Goal: Transaction & Acquisition: Register for event/course

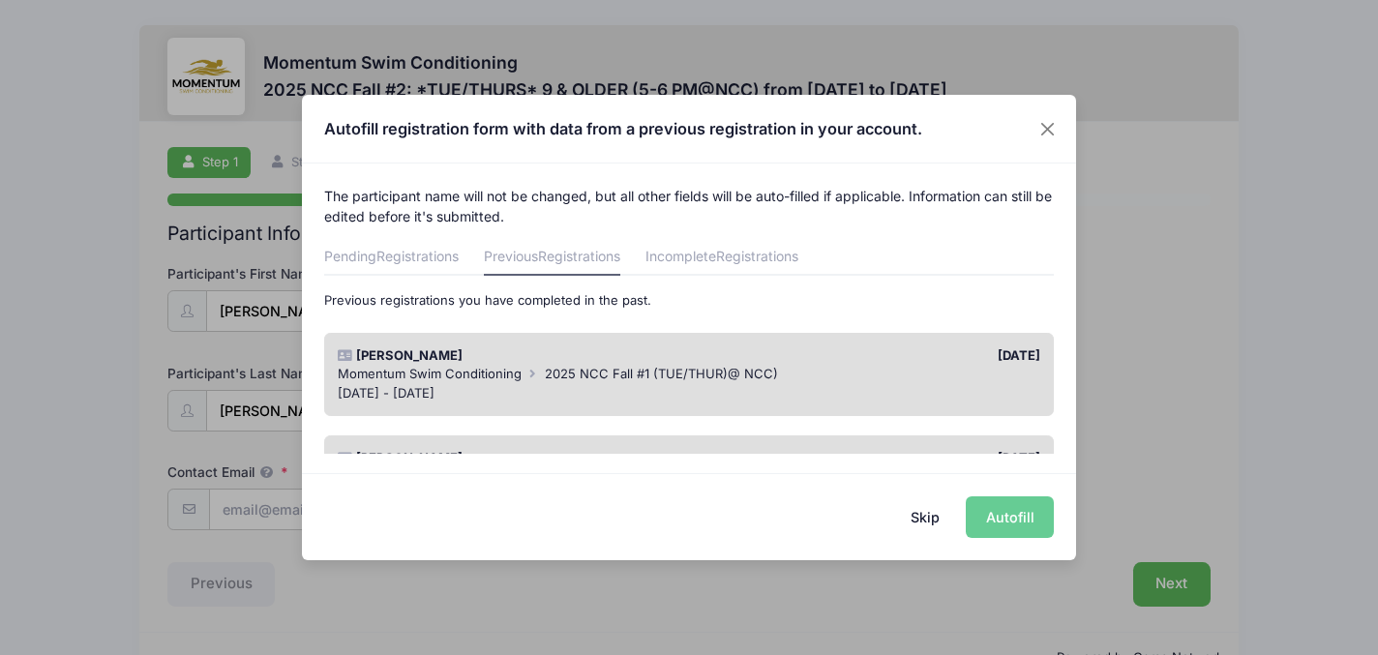
click at [828, 373] on div "Momentum Swim Conditioning 2025 NCC Fall #1 (TUE/THUR)@ NCC)" at bounding box center [690, 374] width 704 height 19
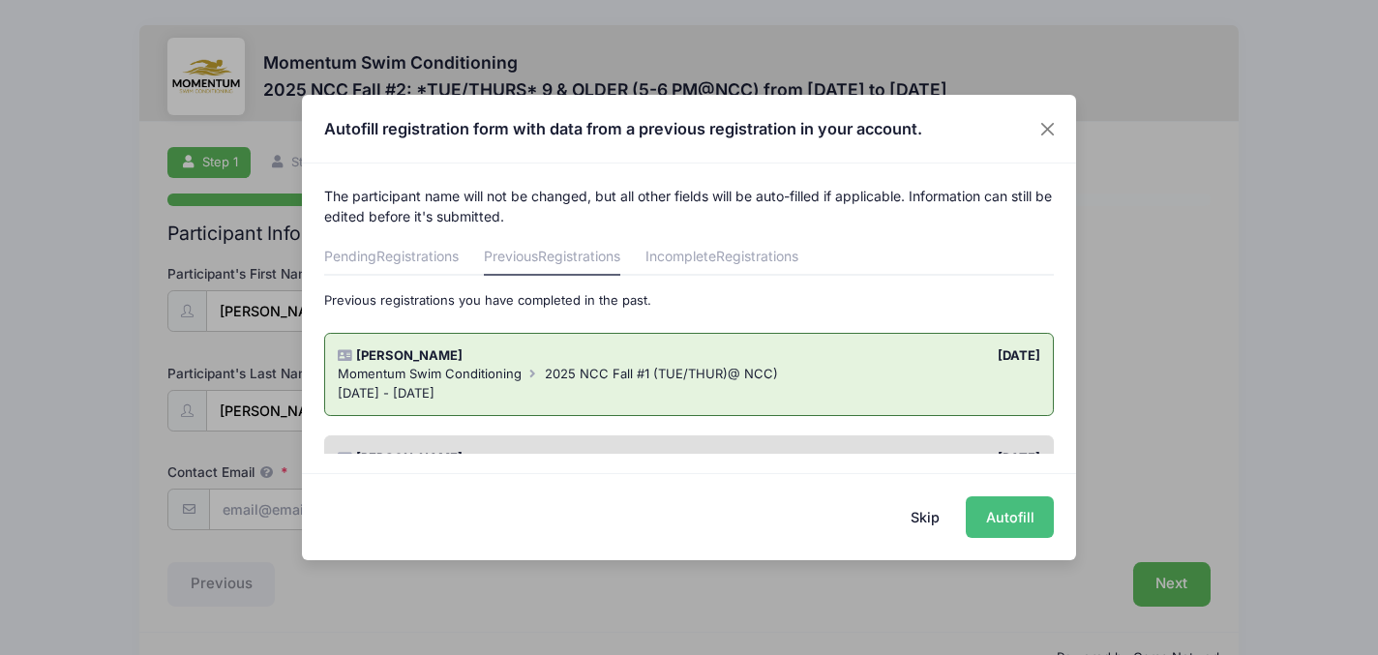
click at [1008, 518] on button "Autofill" at bounding box center [1010, 518] width 88 height 42
type input "[EMAIL_ADDRESS][DOMAIN_NAME]"
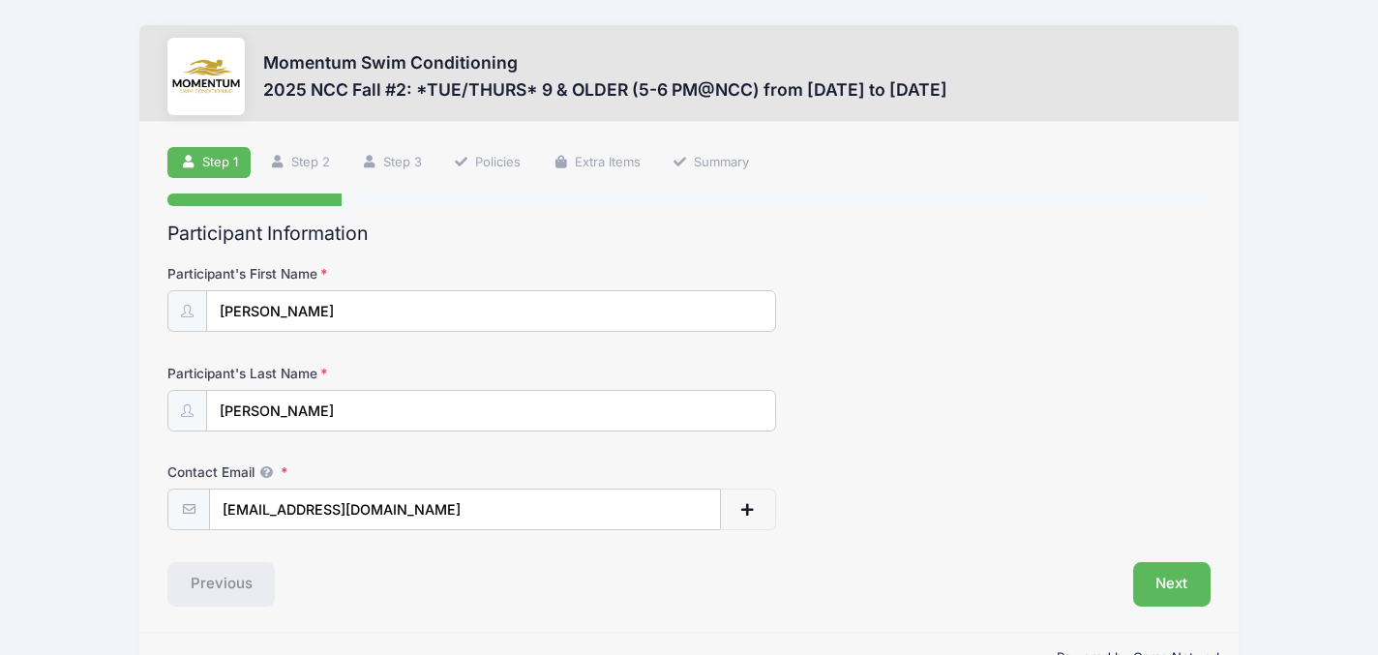
scroll to position [52, 0]
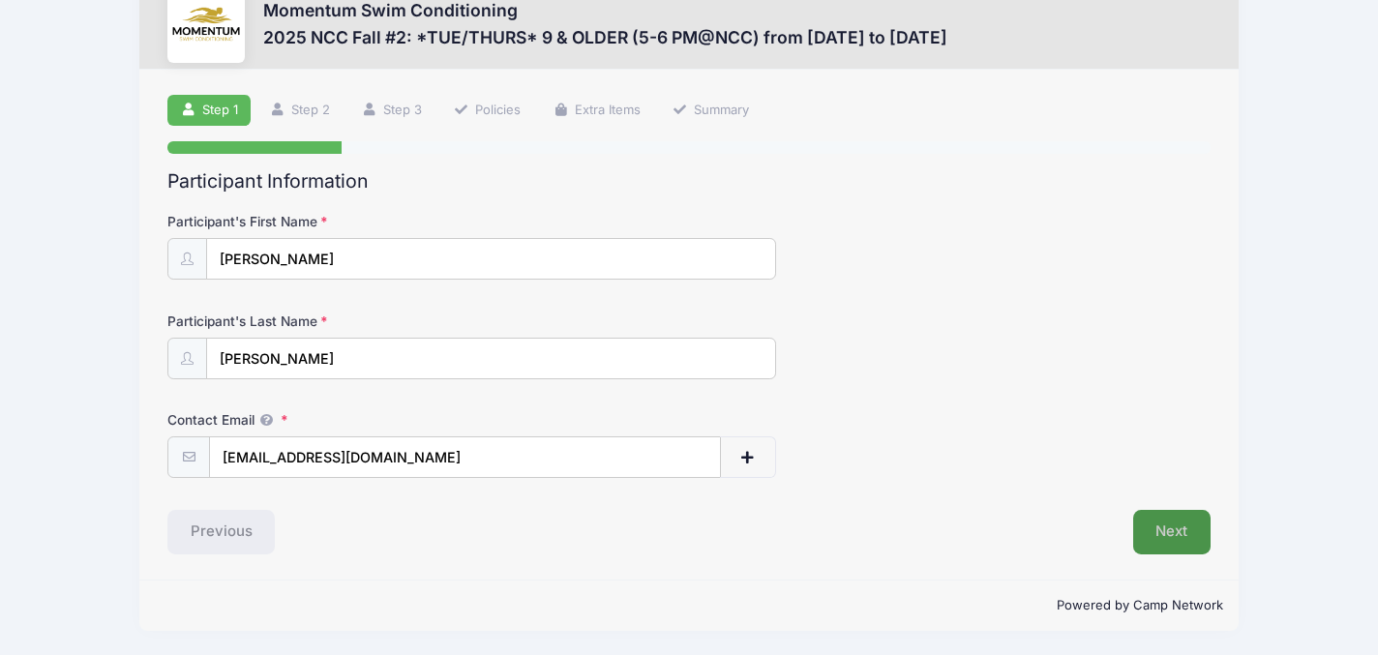
click at [1194, 538] on button "Next" at bounding box center [1172, 532] width 78 height 45
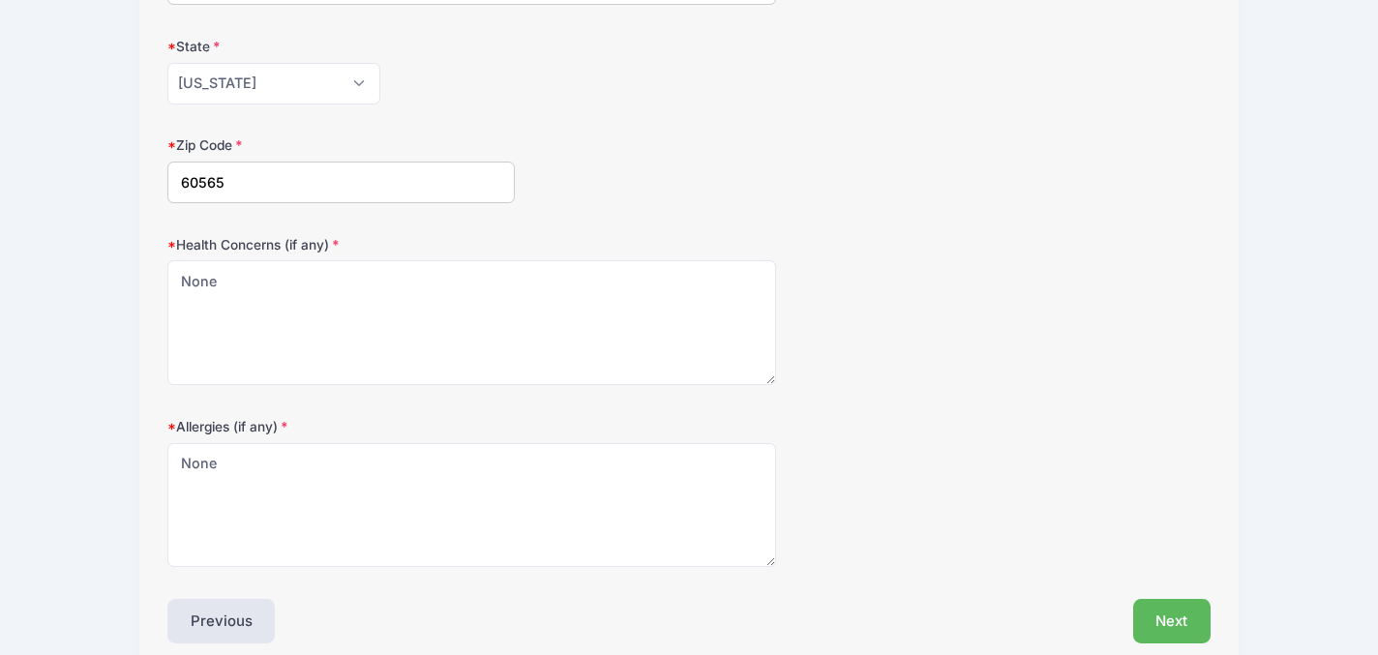
scroll to position [615, 0]
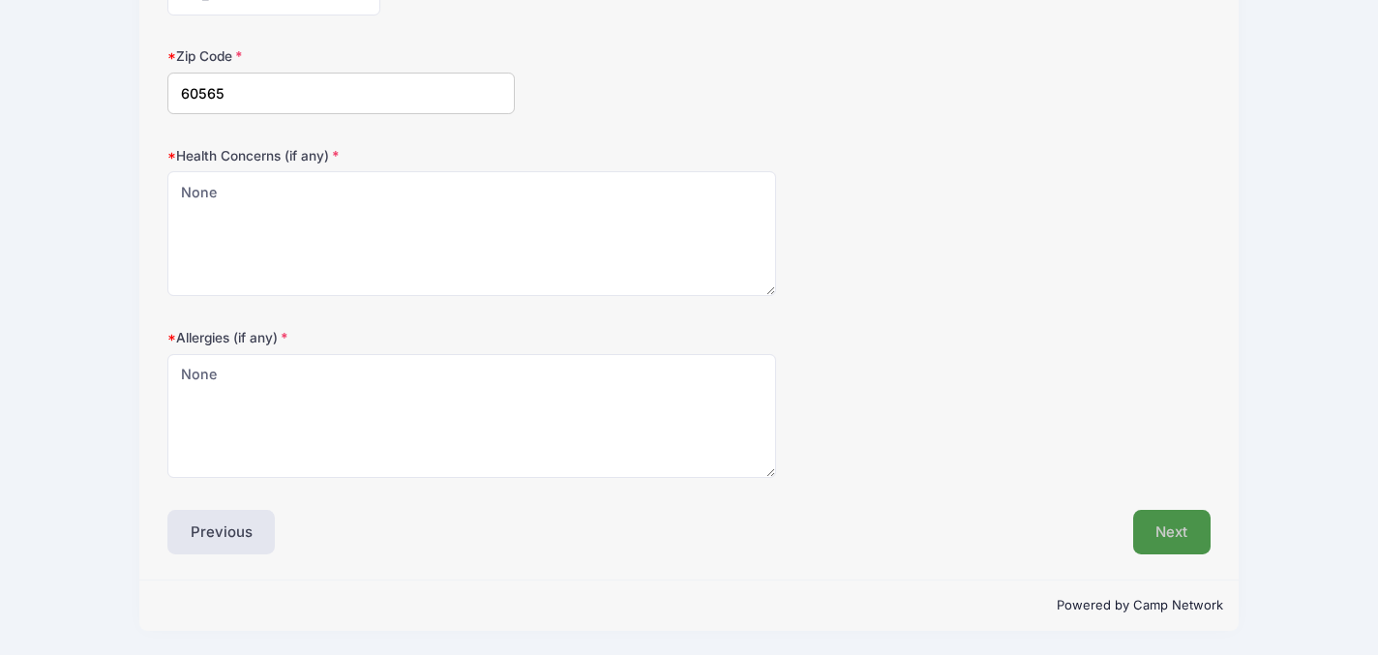
click at [1169, 536] on button "Next" at bounding box center [1172, 532] width 78 height 45
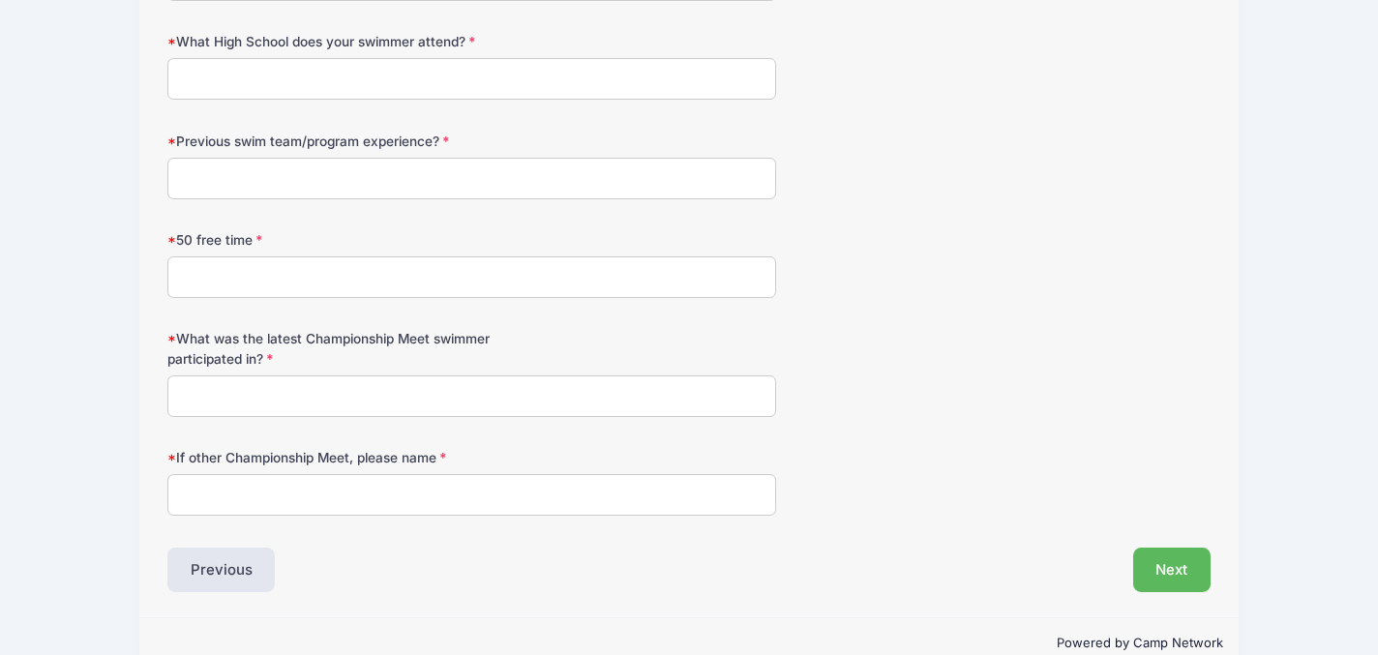
scroll to position [1163, 0]
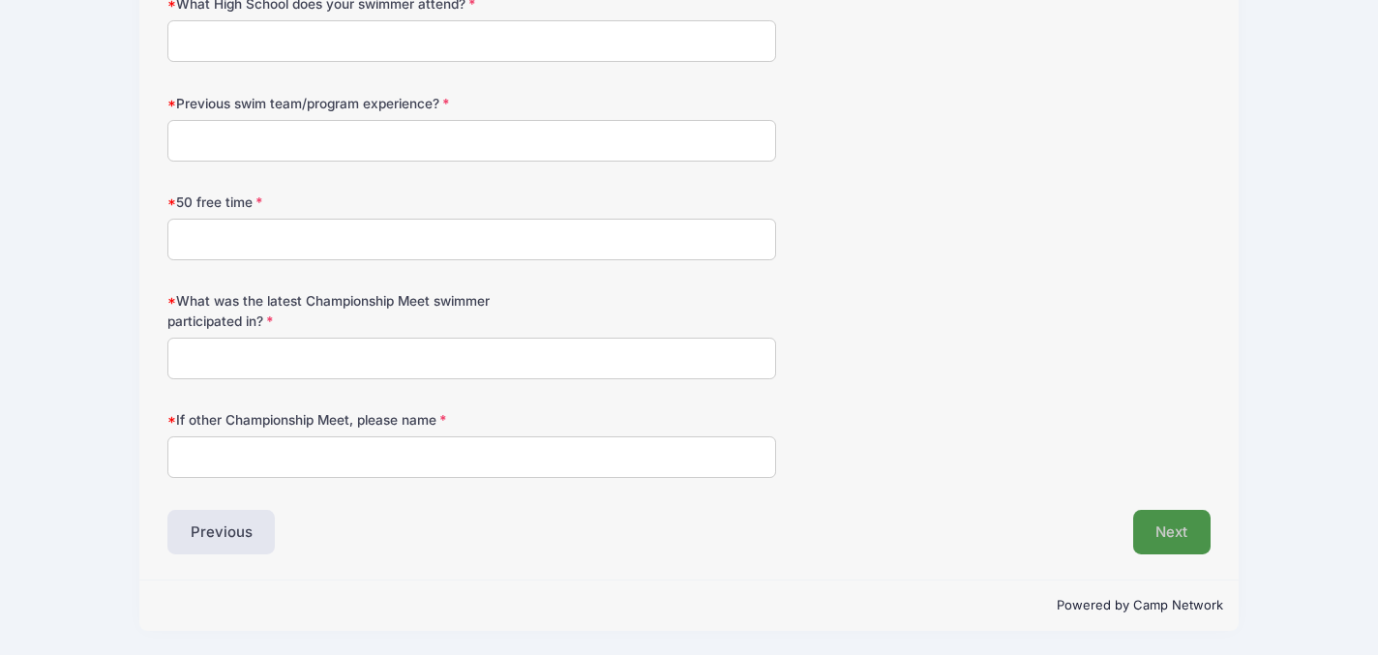
click at [1181, 531] on button "Next" at bounding box center [1172, 532] width 78 height 45
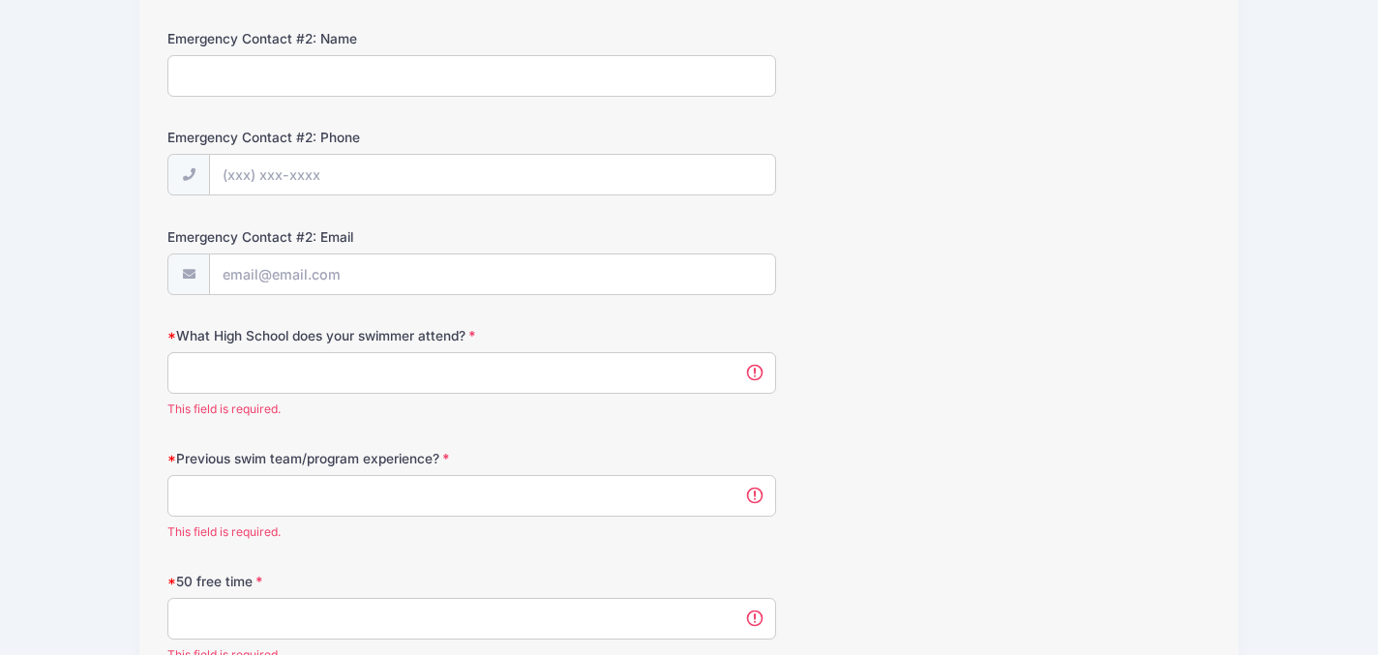
scroll to position [936, 0]
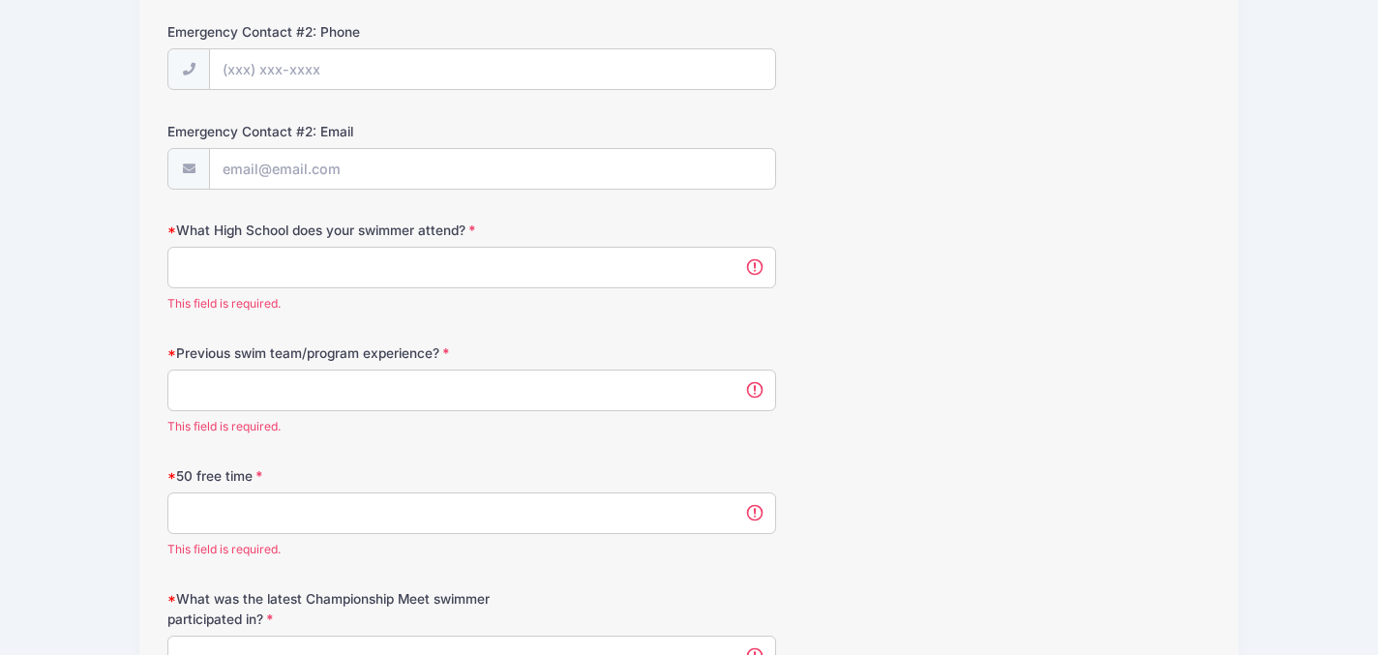
click at [557, 283] on input "What High School does your swimmer attend?" at bounding box center [471, 268] width 609 height 42
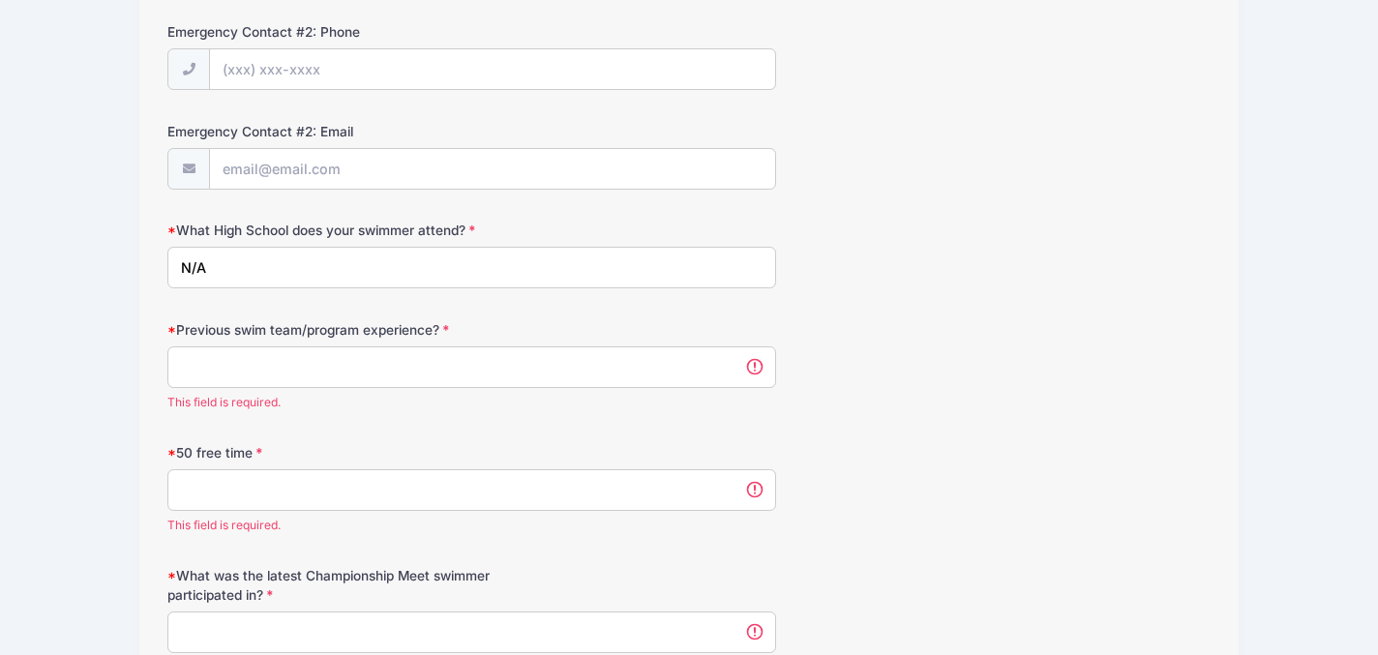
type input "N/A"
click at [437, 366] on input "Previous swim team/program experience?" at bounding box center [471, 368] width 609 height 42
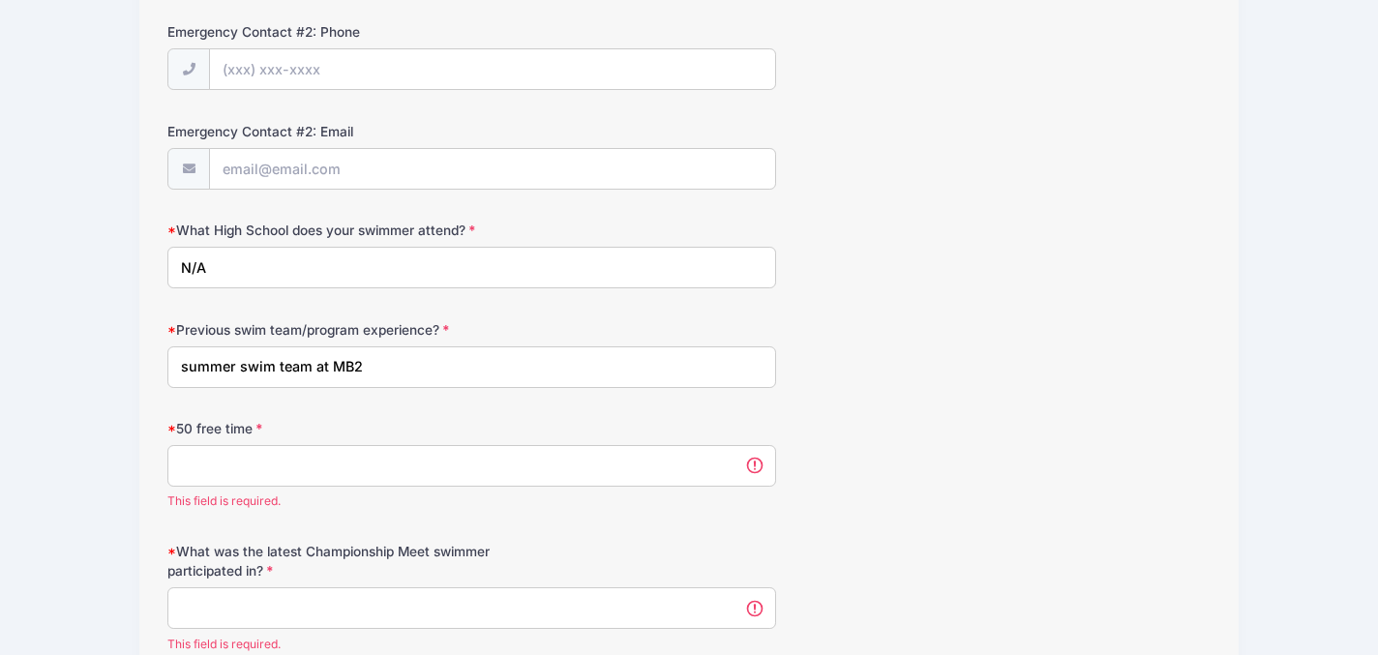
type input "summer swim team at MB2"
click at [307, 466] on input "50 free time" at bounding box center [471, 466] width 609 height 42
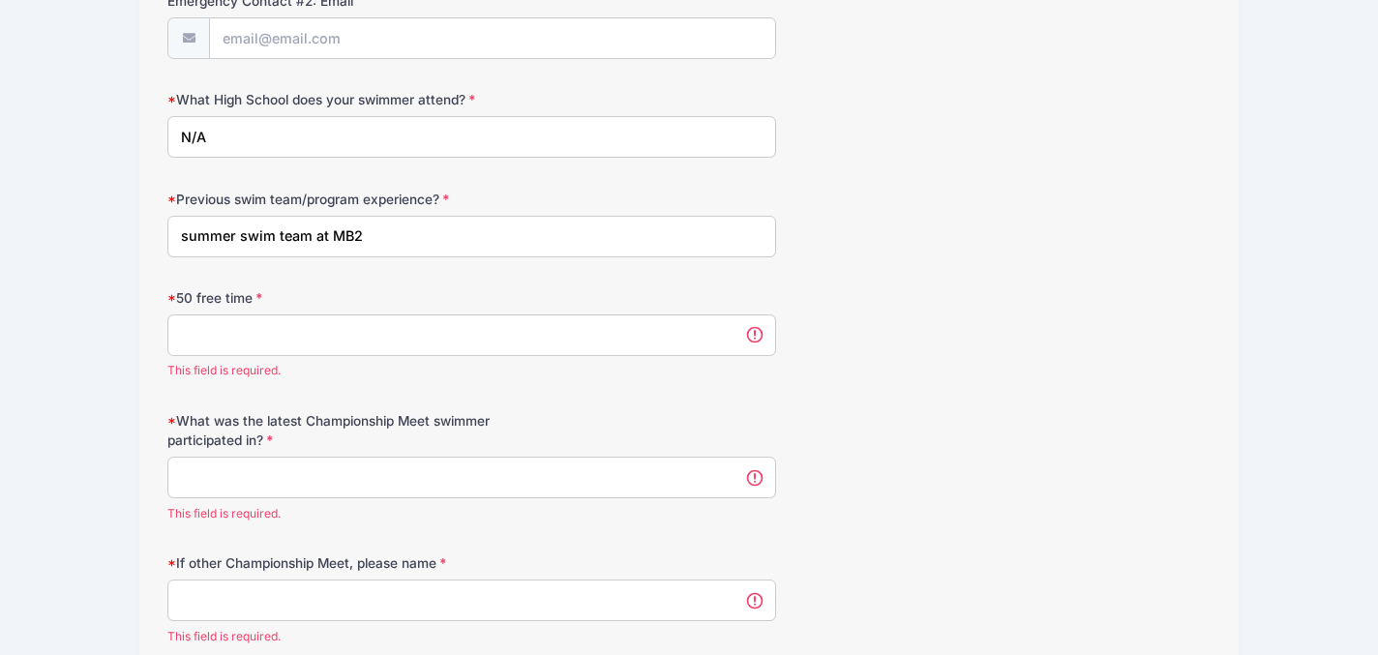
scroll to position [1071, 0]
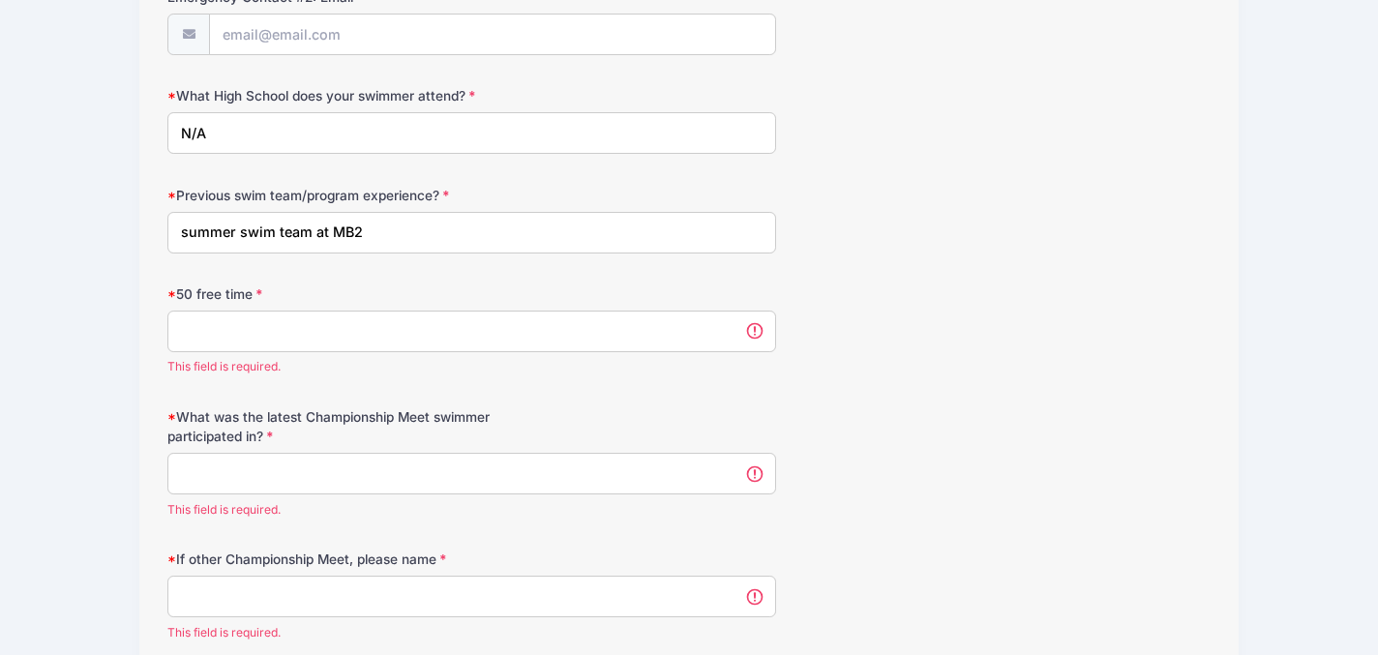
click at [304, 465] on input "What was the latest Championship Meet swimmer participated in?" at bounding box center [471, 474] width 609 height 42
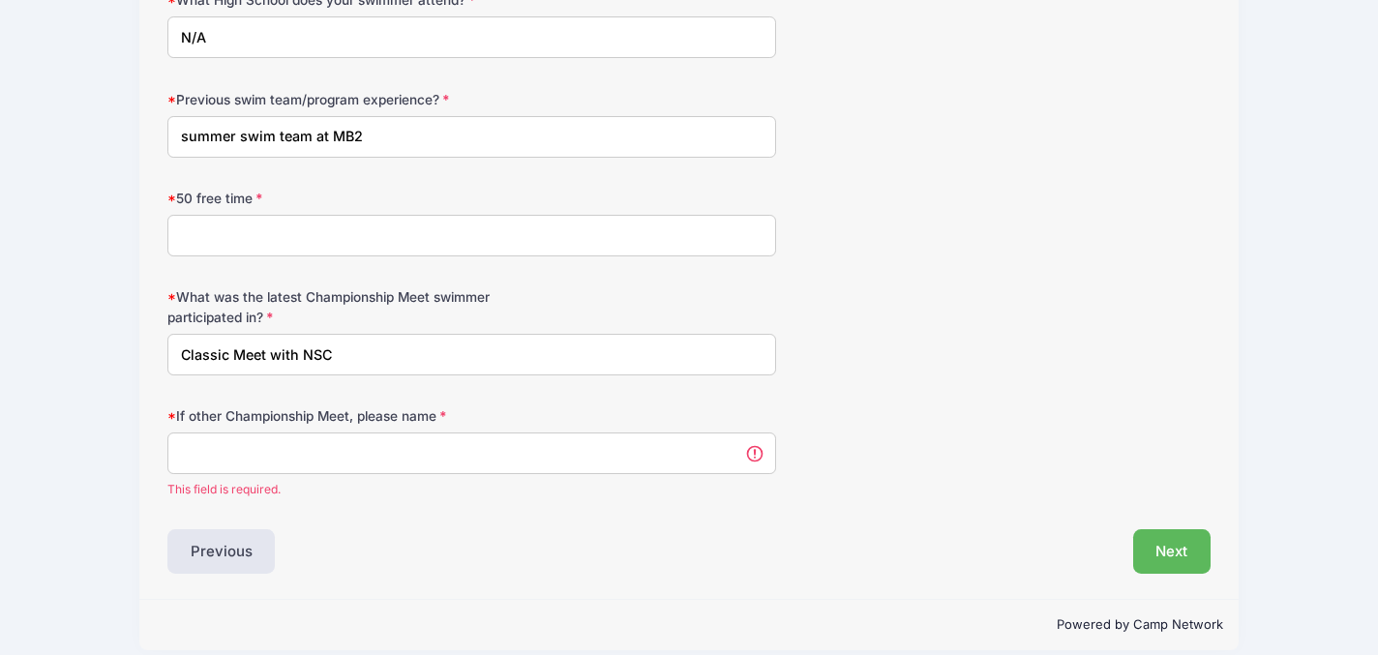
scroll to position [1163, 0]
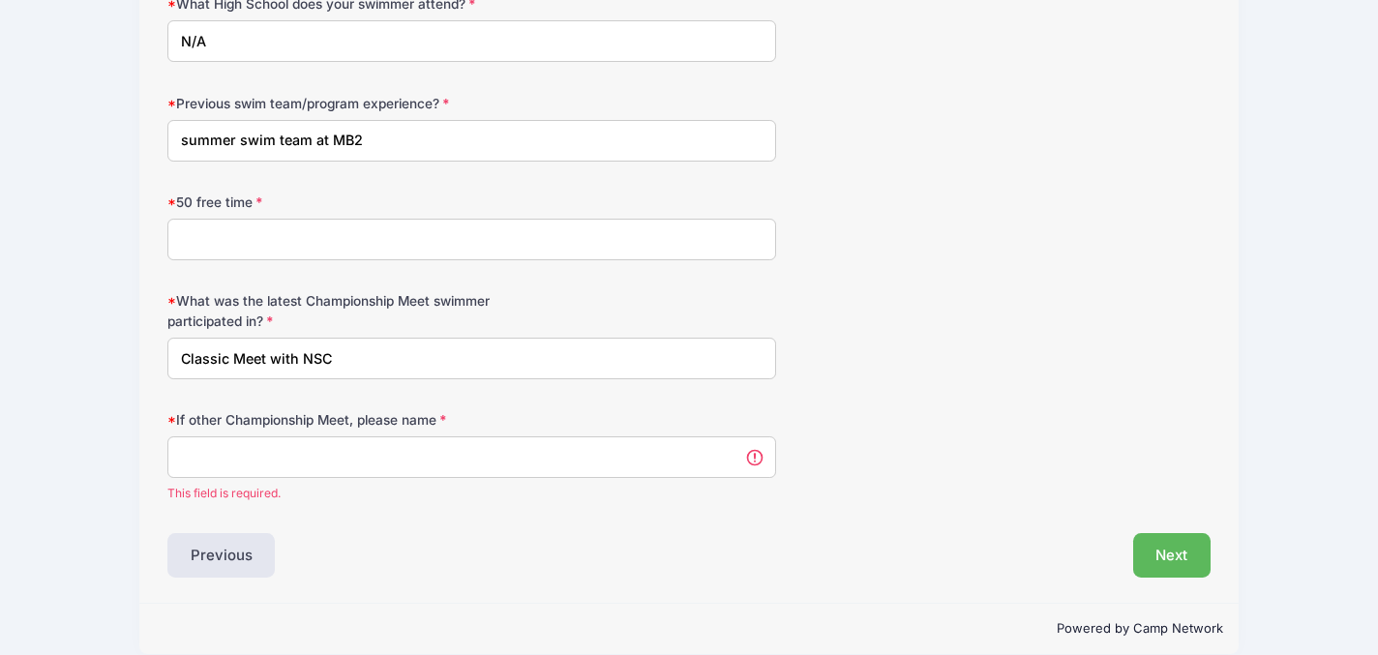
type input "Classic Meet with NSC"
click at [363, 235] on input "50 free time" at bounding box center [471, 240] width 609 height 42
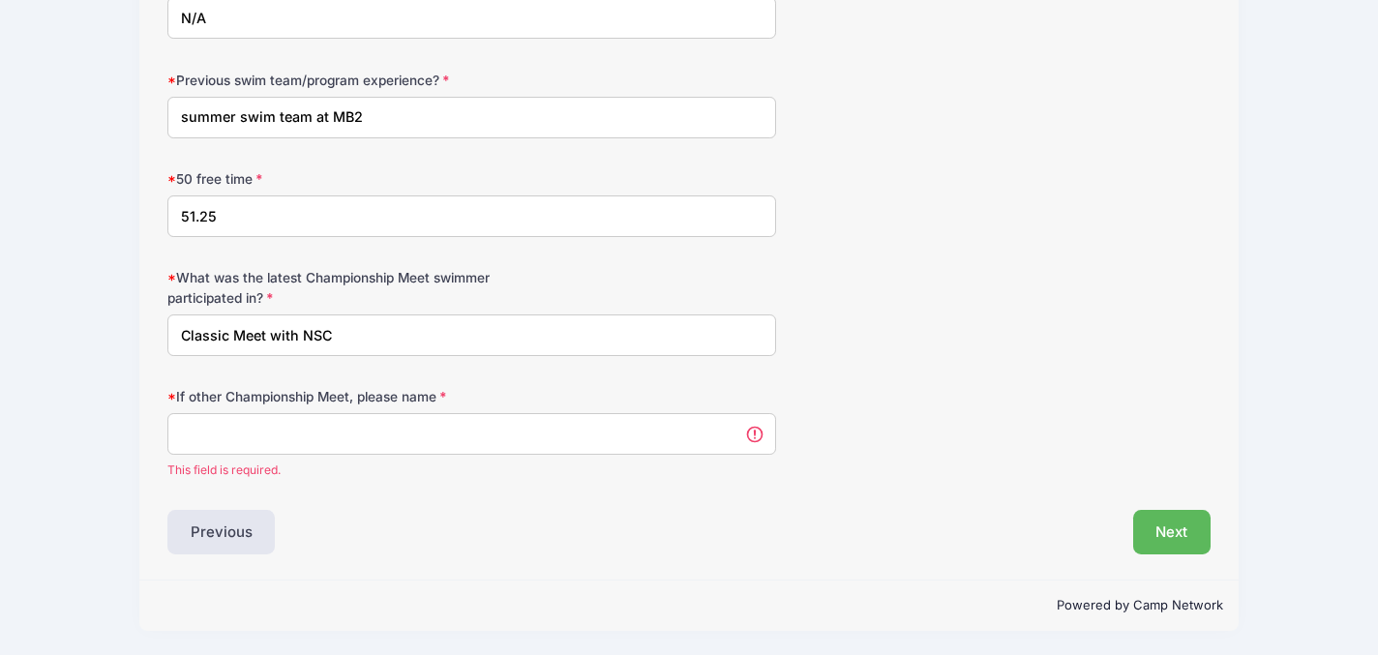
type input "51.25"
click at [406, 429] on input "If other Championship Meet, please name" at bounding box center [471, 434] width 609 height 42
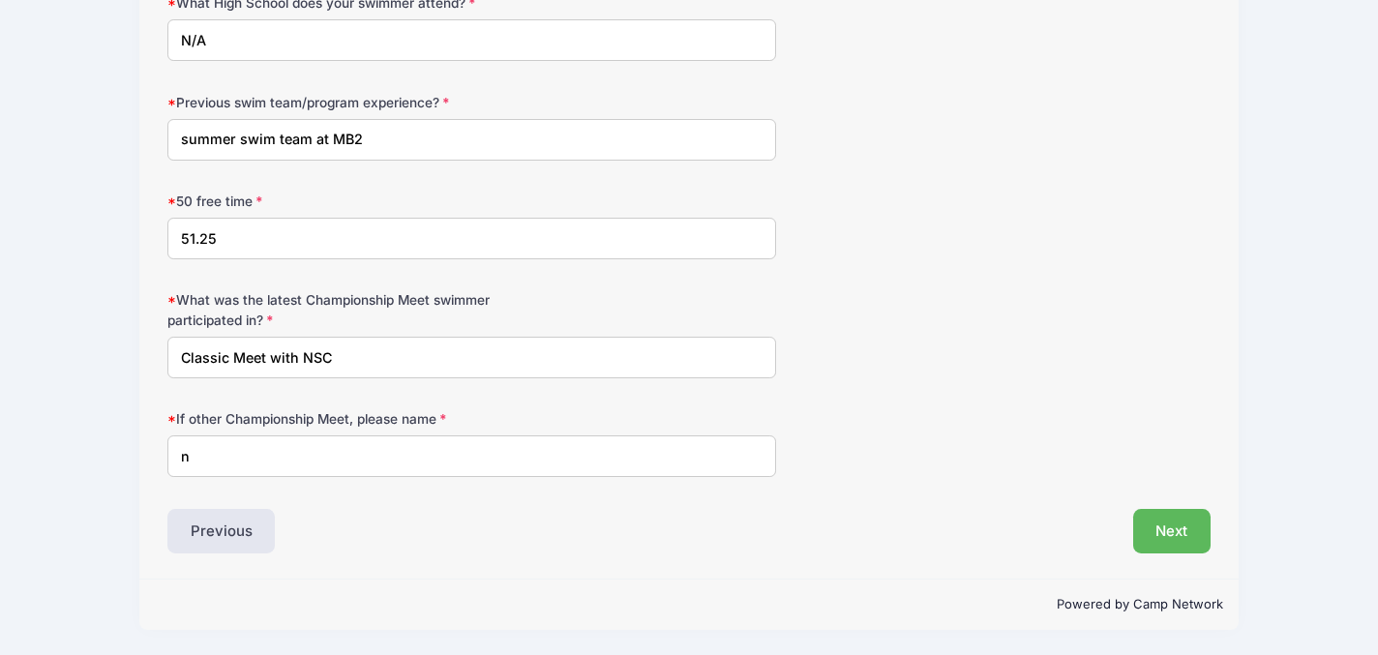
scroll to position [1163, 0]
type input "n/a"
click at [361, 528] on div "Previous" at bounding box center [423, 532] width 531 height 45
click at [1172, 537] on button "Next" at bounding box center [1172, 532] width 78 height 45
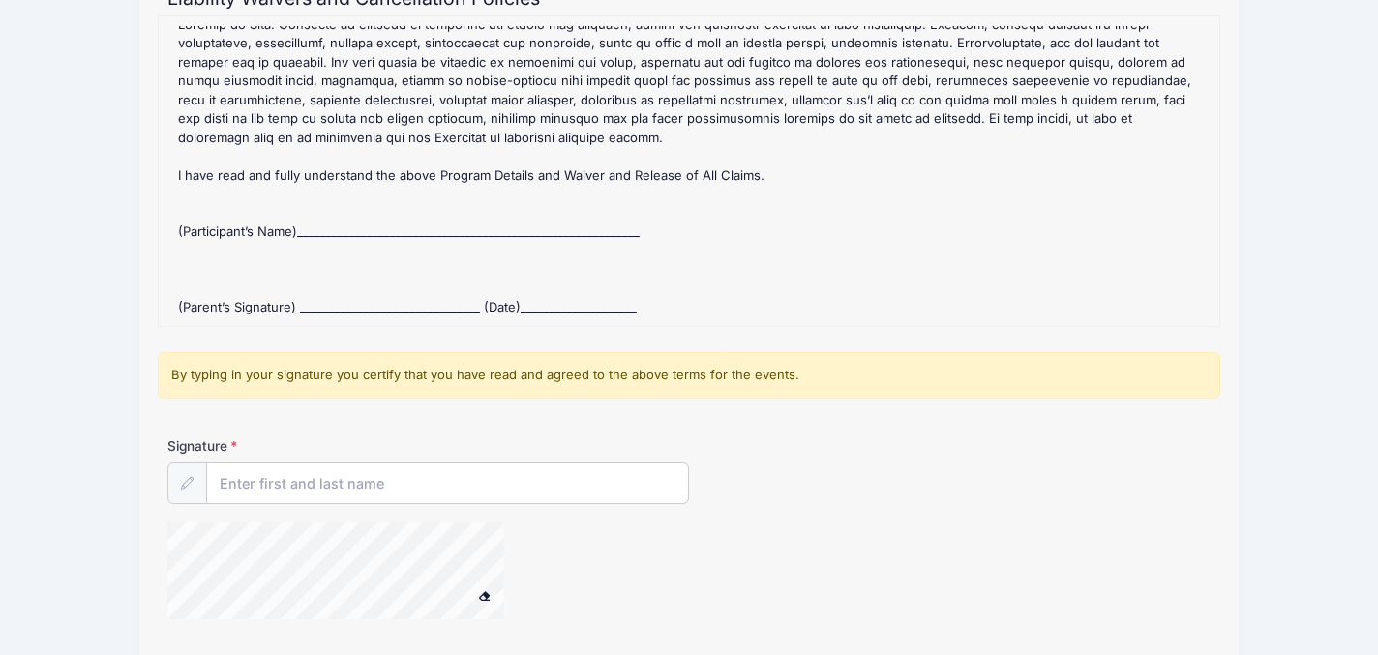
scroll to position [258, 0]
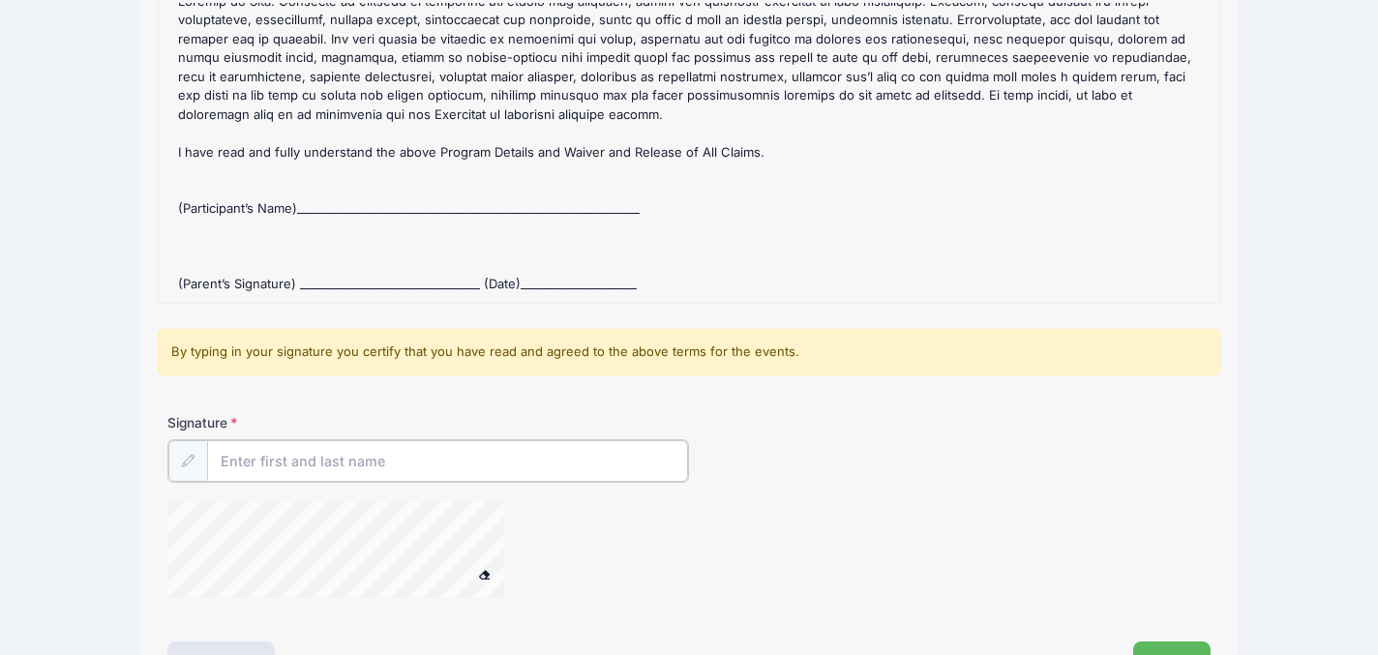
click at [344, 448] on input "Signature" at bounding box center [447, 461] width 481 height 42
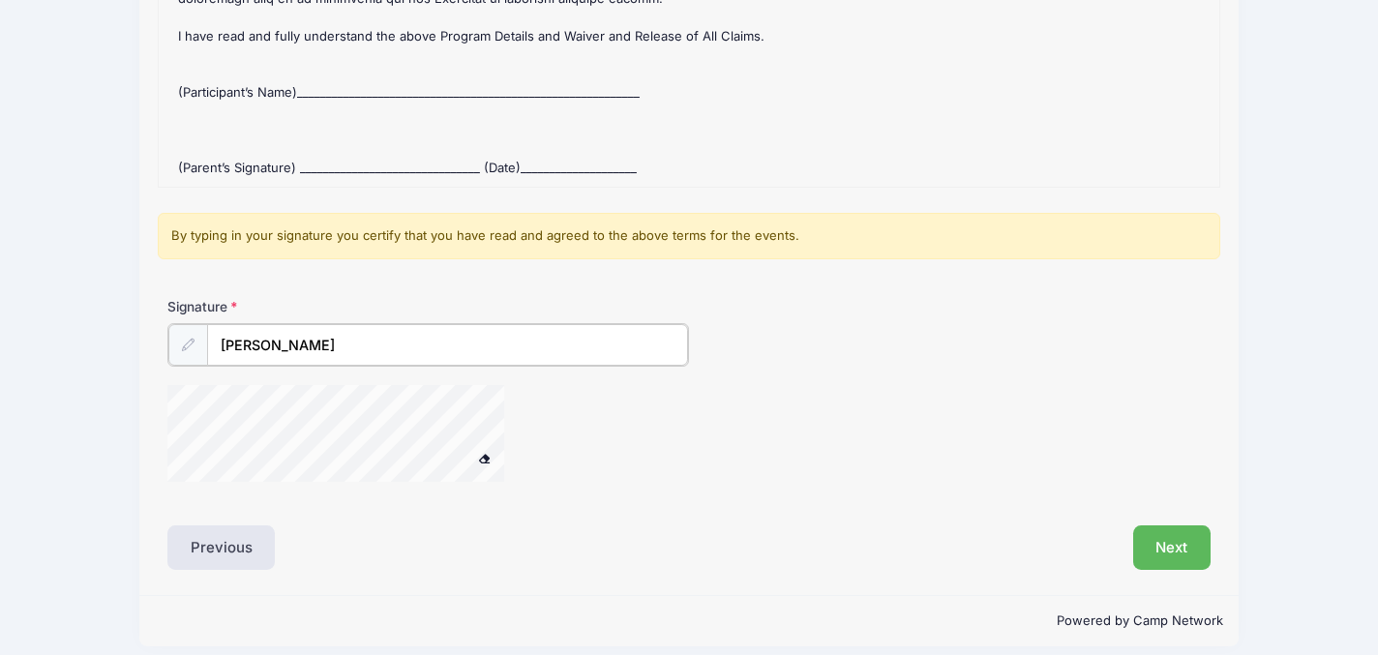
scroll to position [389, 0]
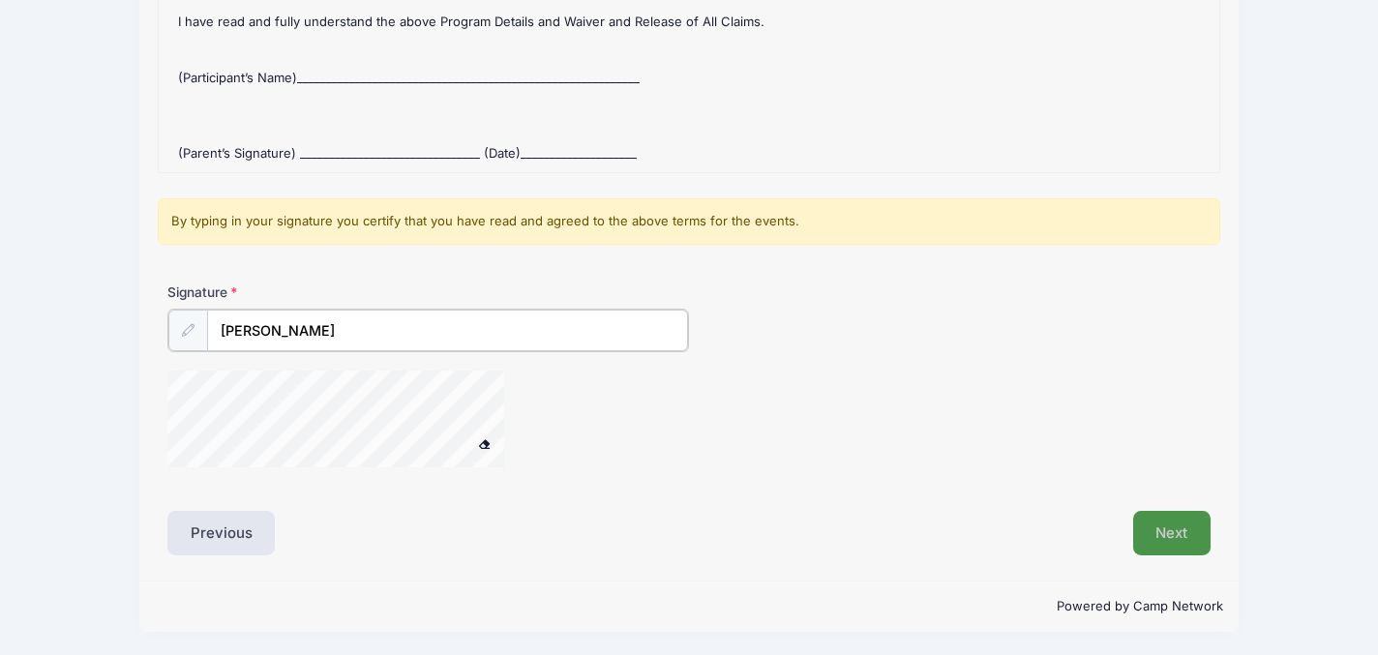
type input "Jennifer Meisenheimer"
click at [1179, 527] on button "Next" at bounding box center [1172, 533] width 78 height 45
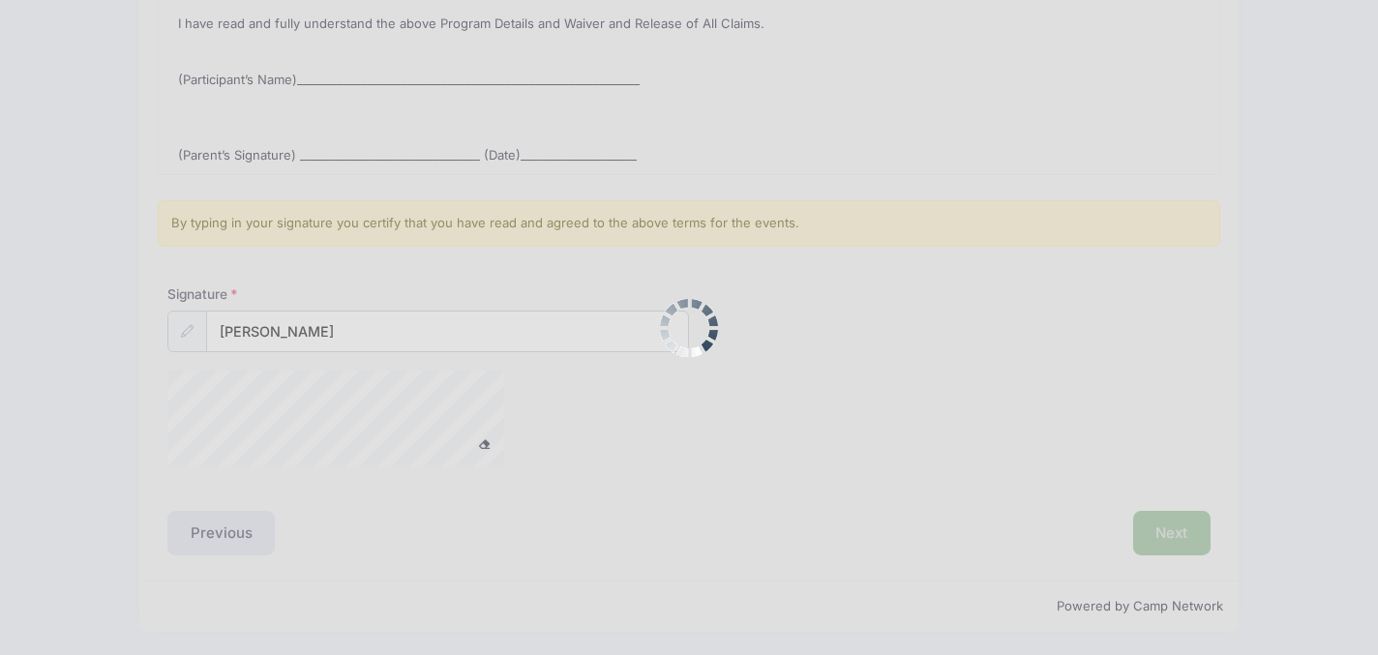
scroll to position [0, 0]
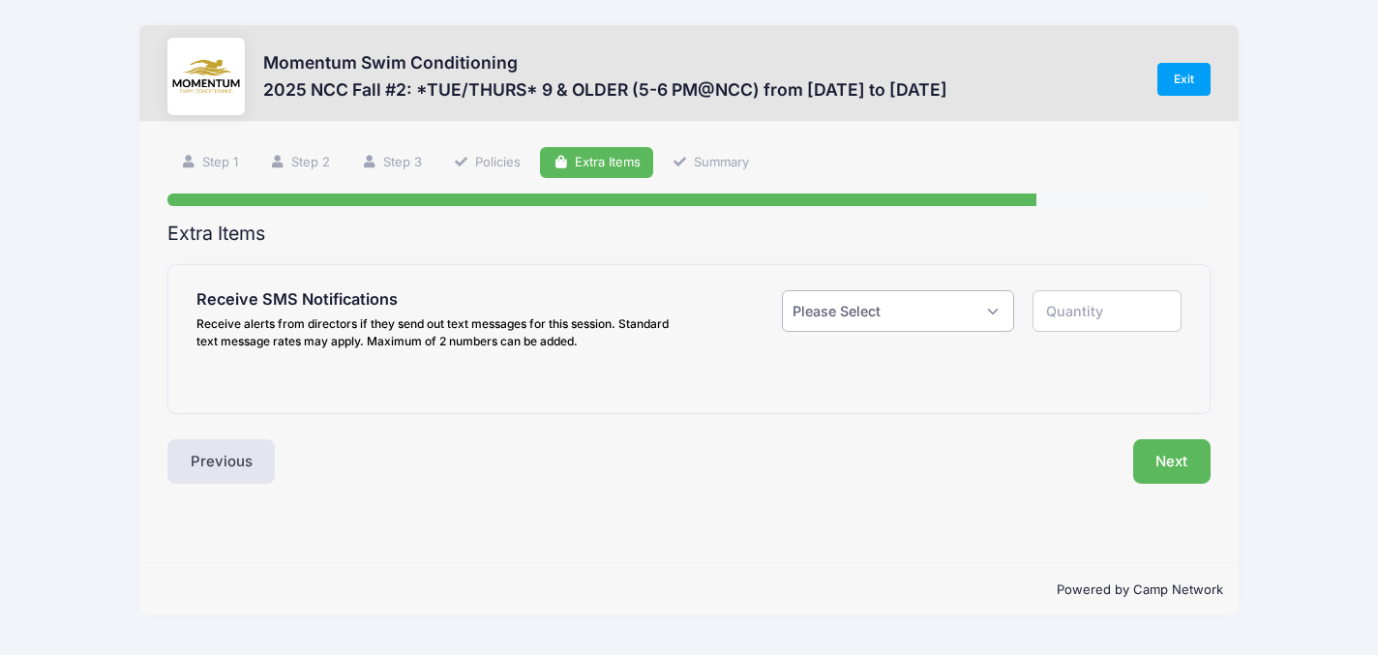
click at [974, 313] on select "Please Select Yes ($0.00) No" at bounding box center [898, 311] width 232 height 42
select select "0"
type input "0"
click at [942, 304] on select "Please Select Yes ($0.00) No" at bounding box center [898, 311] width 232 height 42
select select "1"
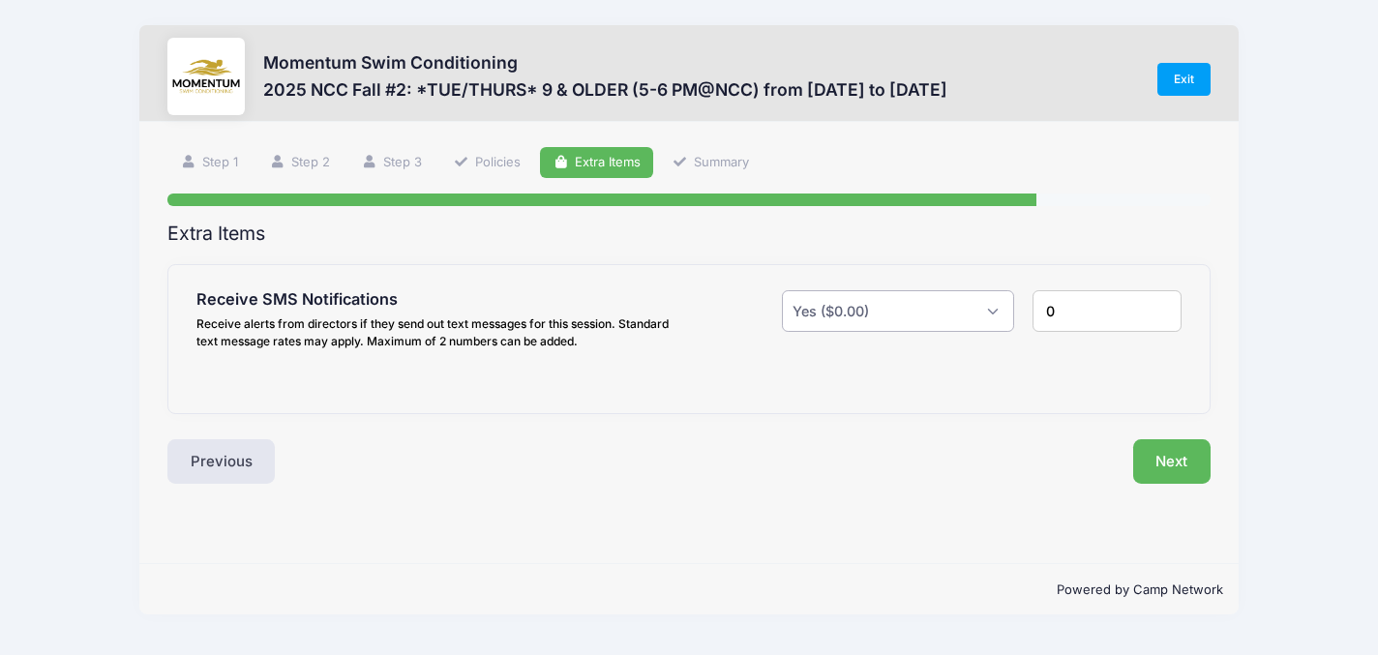
type input "1"
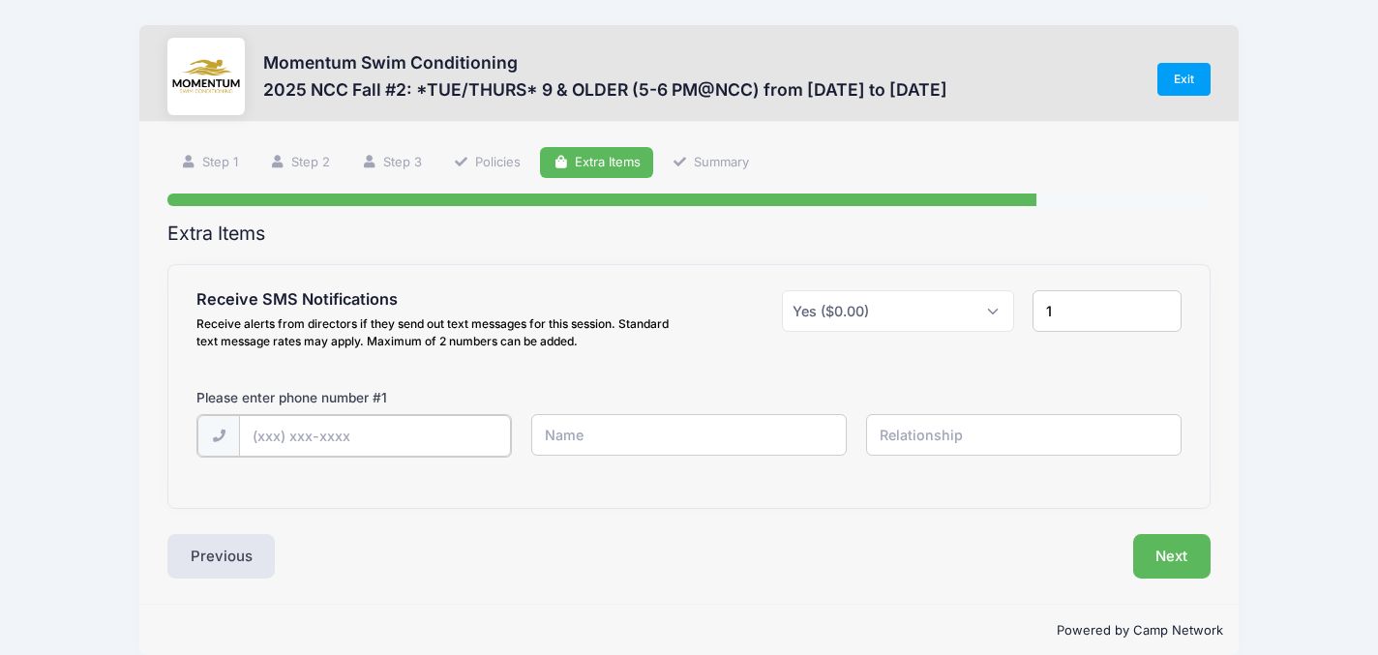
click at [391, 439] on input "text" at bounding box center [375, 436] width 272 height 42
type input "(630) 677-1431"
click at [659, 444] on input "text" at bounding box center [689, 435] width 316 height 42
type input "Jenn Meisenheimer"
type input "mom"
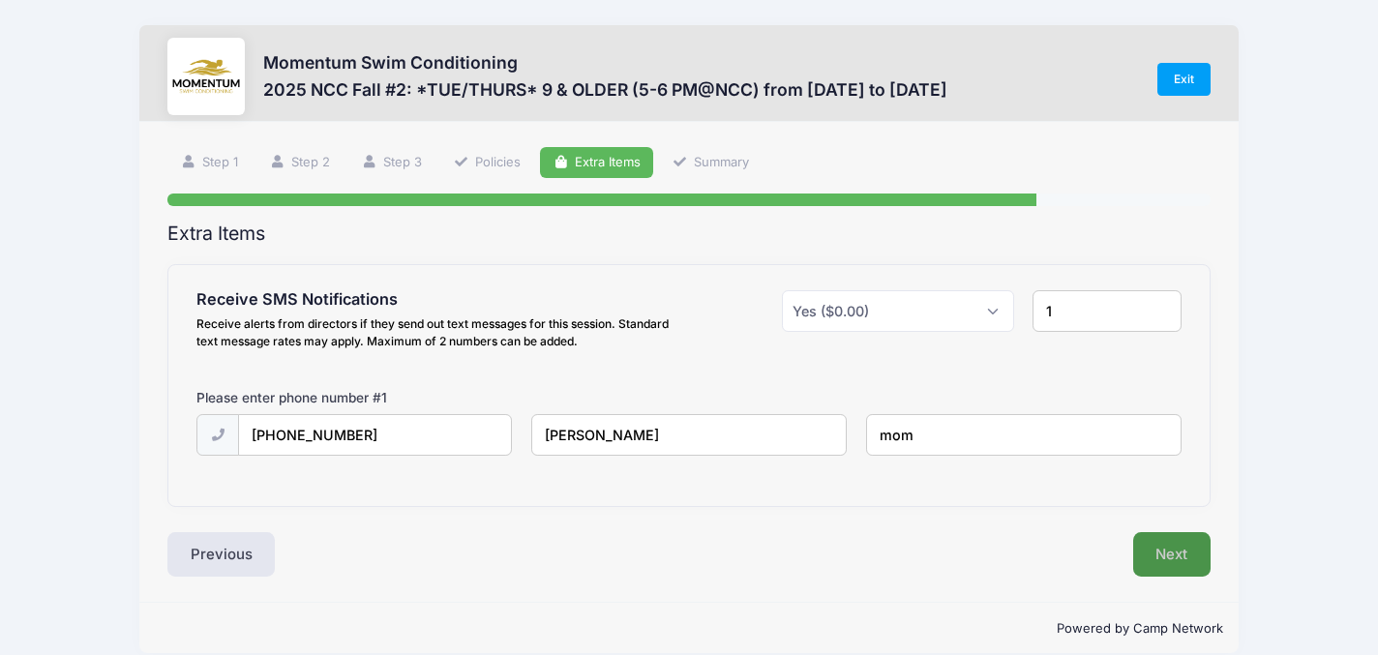
click at [1181, 548] on button "Next" at bounding box center [1172, 554] width 78 height 45
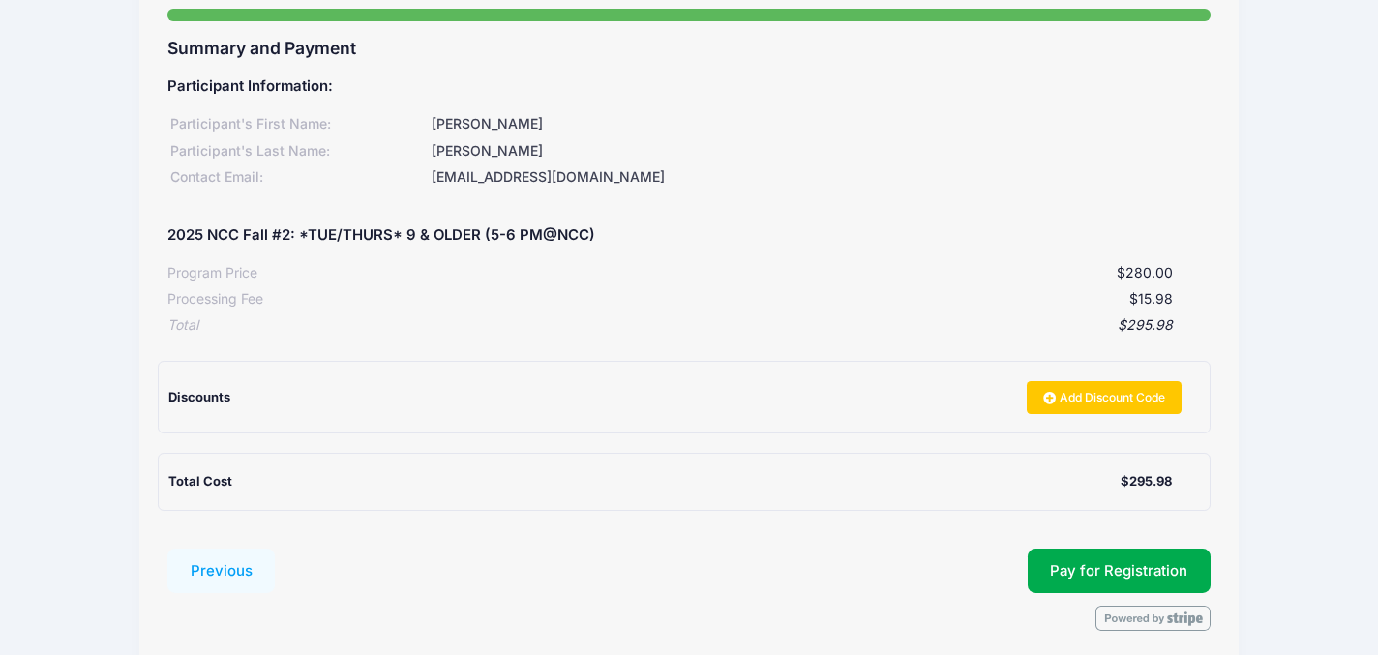
scroll to position [262, 0]
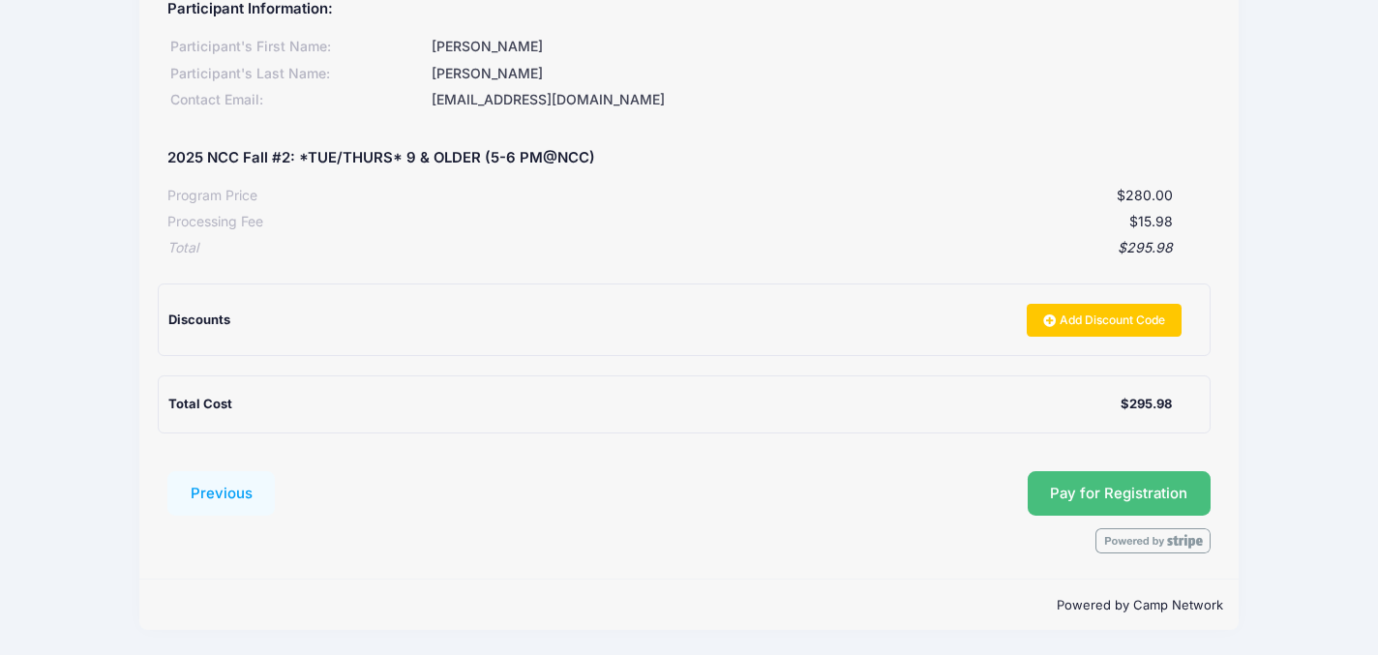
click at [1095, 498] on button "Pay for Registration" at bounding box center [1120, 493] width 184 height 45
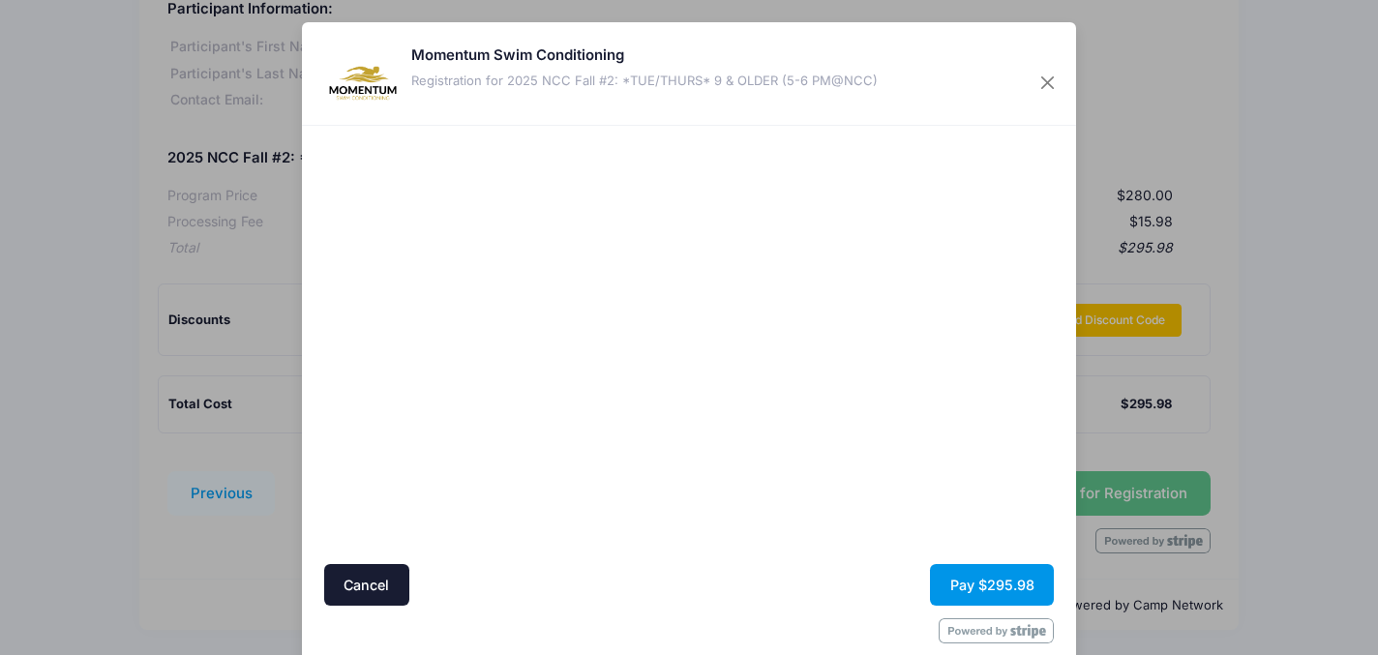
click at [1014, 587] on button "Pay $295.98" at bounding box center [992, 585] width 124 height 42
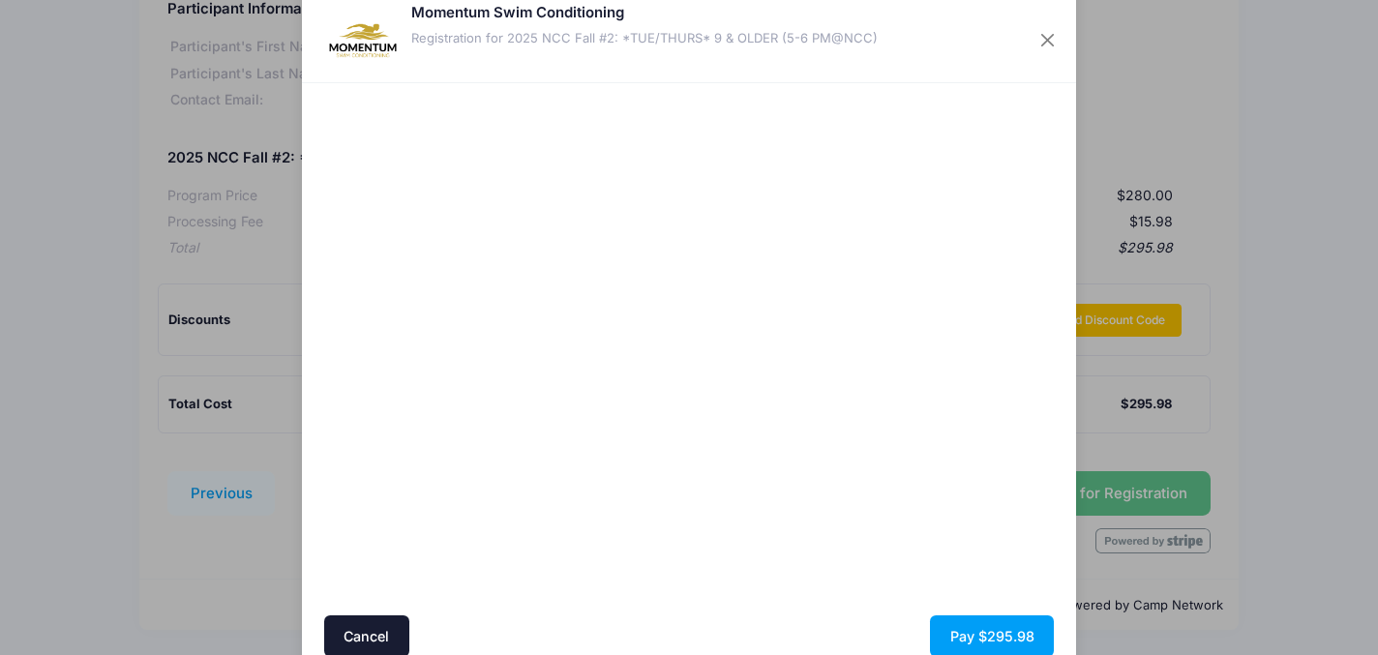
scroll to position [126, 0]
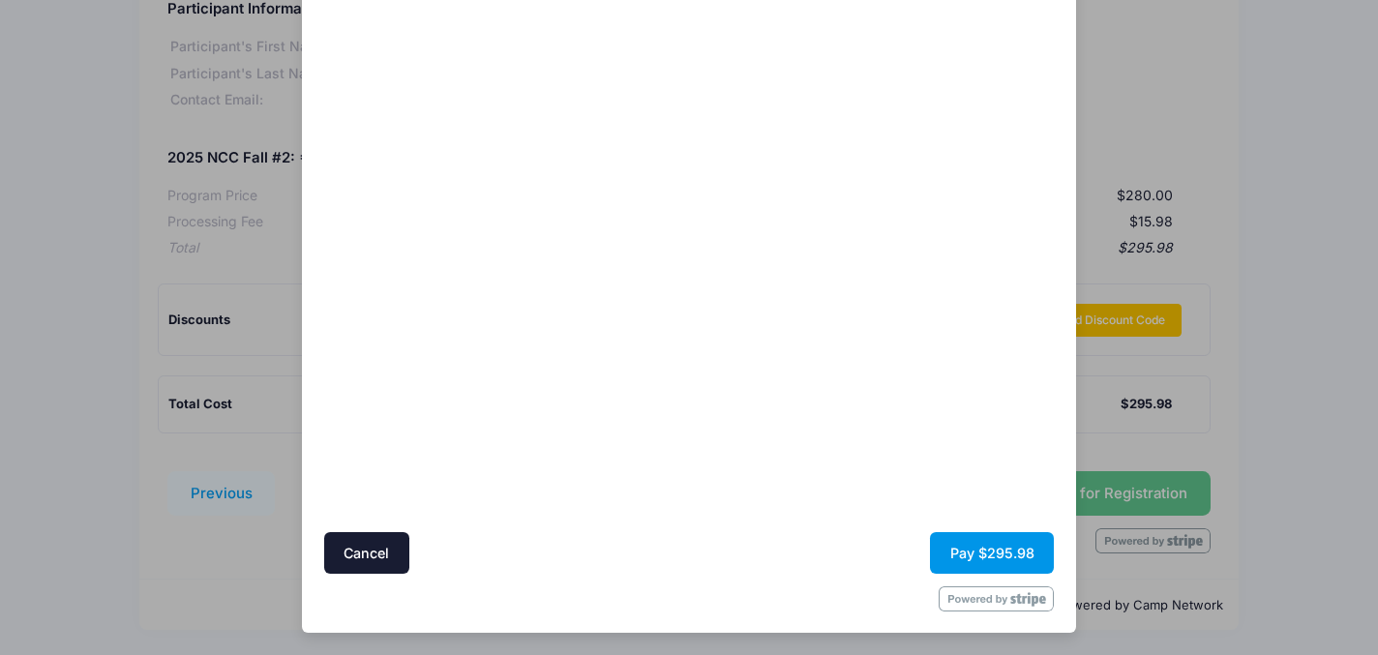
click at [1031, 550] on button "Pay $295.98" at bounding box center [992, 553] width 124 height 42
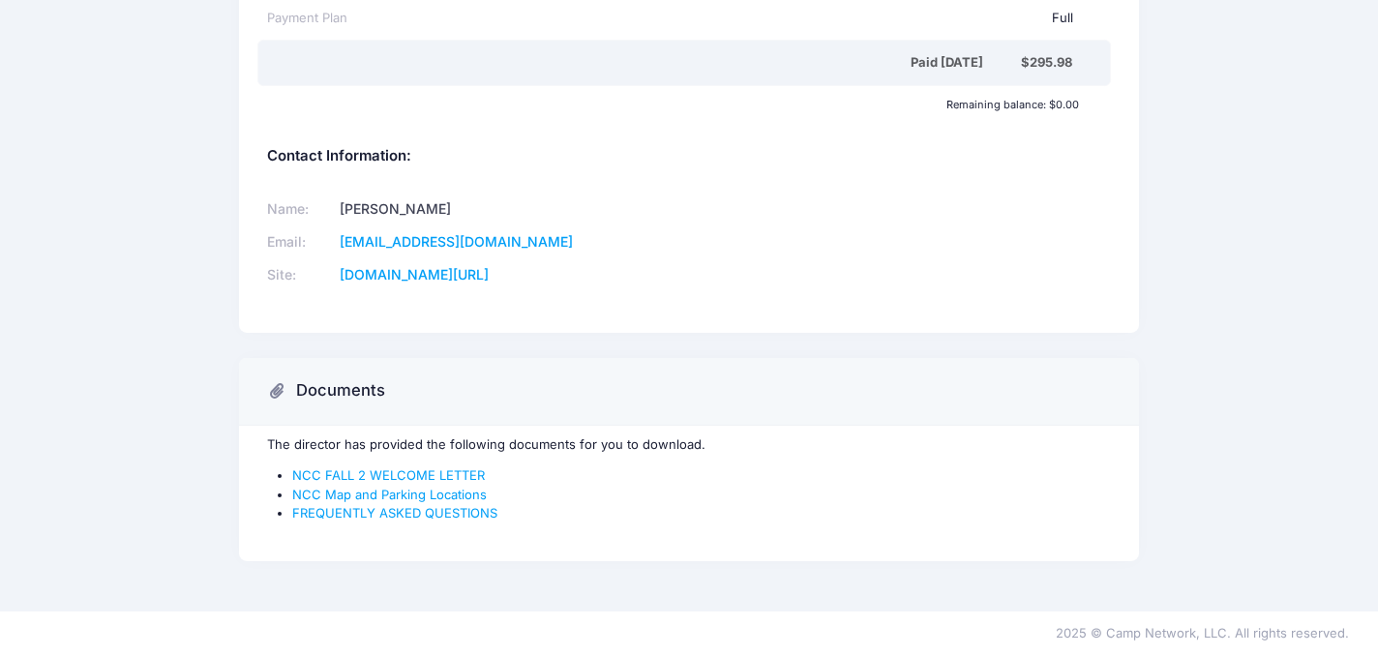
scroll to position [593, 0]
click at [443, 475] on link "NCC FALL 2 WELCOME LETTER" at bounding box center [388, 475] width 193 height 15
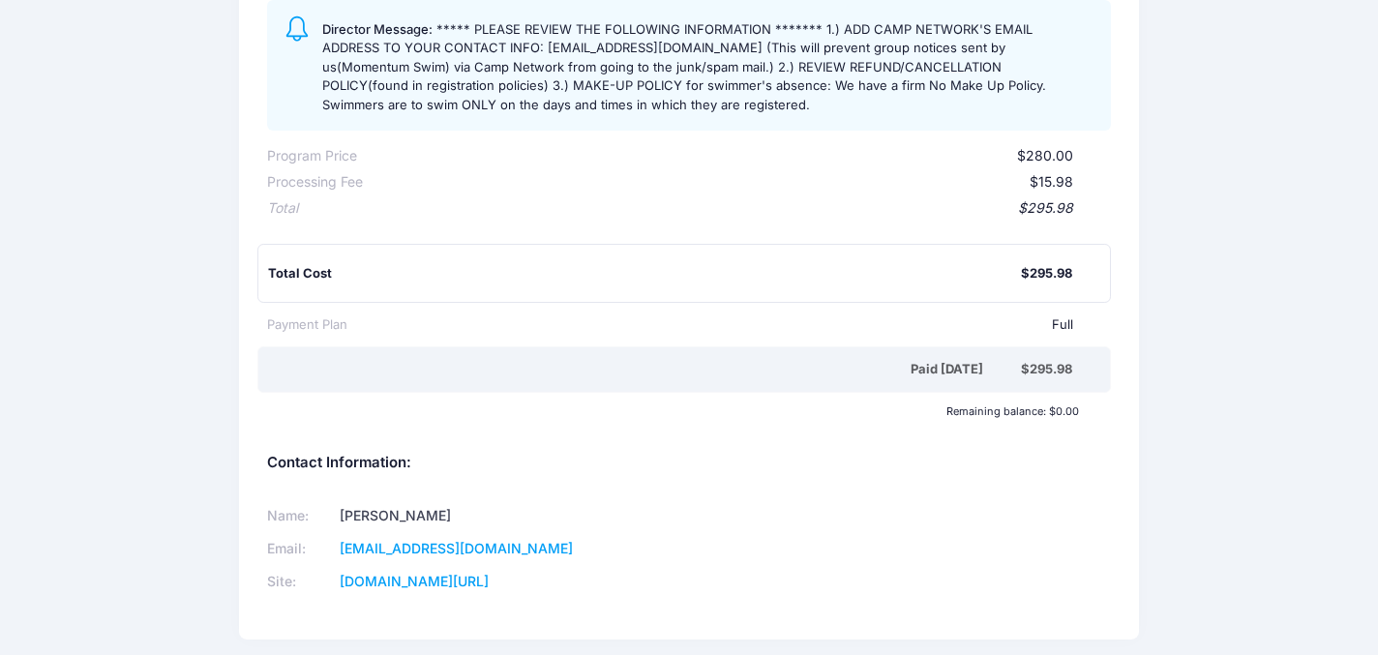
scroll to position [0, 0]
